Goal: Task Accomplishment & Management: Manage account settings

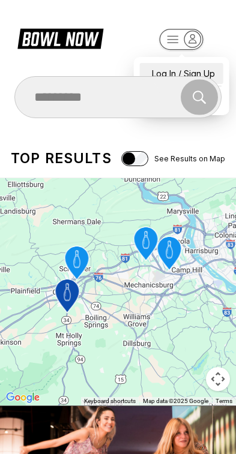
click at [205, 64] on div "Log In / Sign Up" at bounding box center [181, 73] width 83 height 21
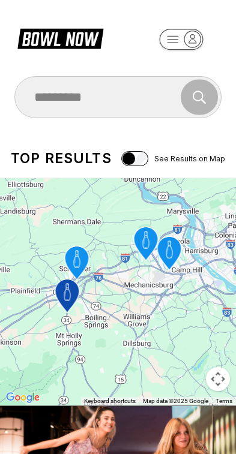
select select "**"
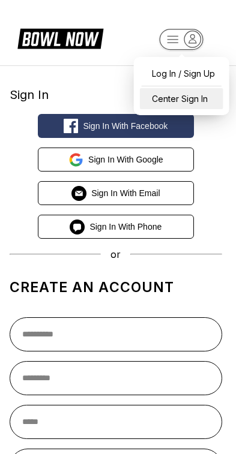
click at [206, 95] on div "Center Sign In" at bounding box center [181, 98] width 83 height 21
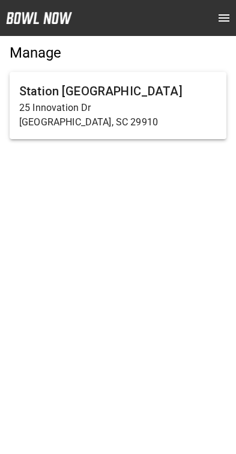
click at [123, 101] on p "25 Innovation Dr" at bounding box center [117, 108] width 197 height 14
click at [128, 114] on p "25 Innovation Dr" at bounding box center [117, 108] width 197 height 14
click at [140, 115] on p "25 Innovation Dr" at bounding box center [117, 108] width 197 height 14
click at [142, 106] on p "25 Innovation Dr" at bounding box center [117, 108] width 197 height 14
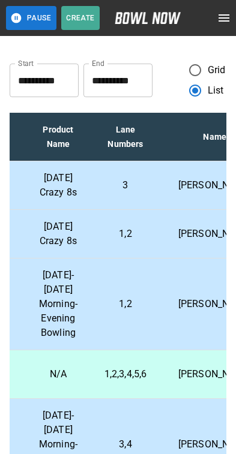
scroll to position [0, 255]
click at [76, 188] on p "[DATE] Crazy 8s" at bounding box center [58, 185] width 48 height 29
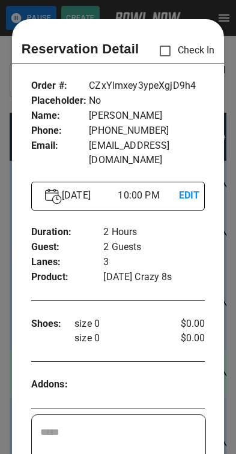
scroll to position [19, 0]
